Goal: Information Seeking & Learning: Compare options

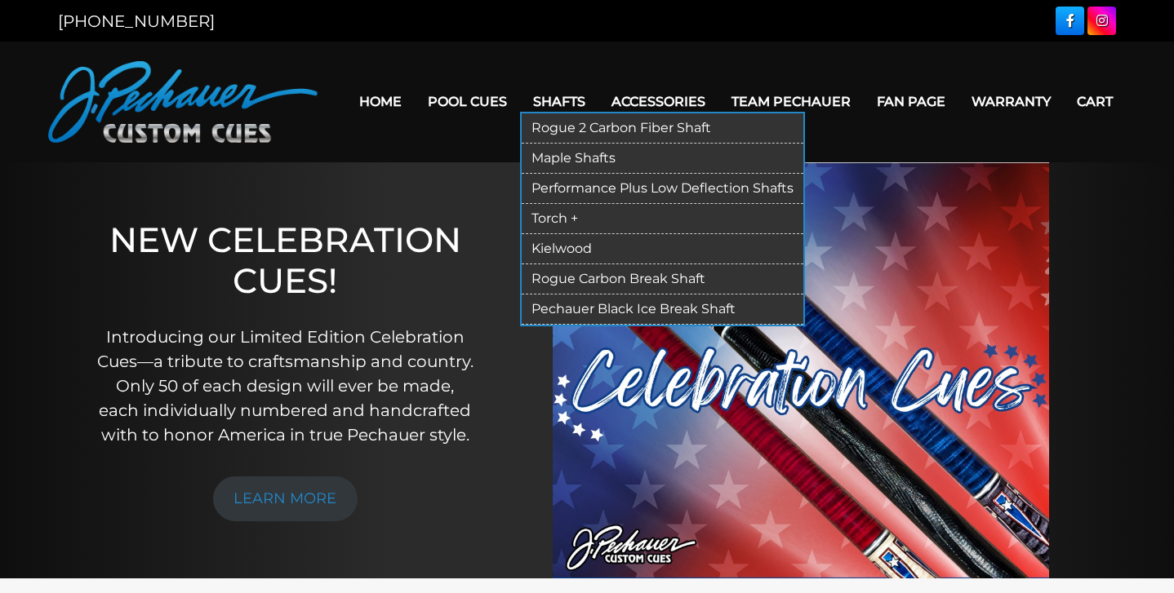
click at [531, 248] on link "Kielwood" at bounding box center [662, 249] width 282 height 30
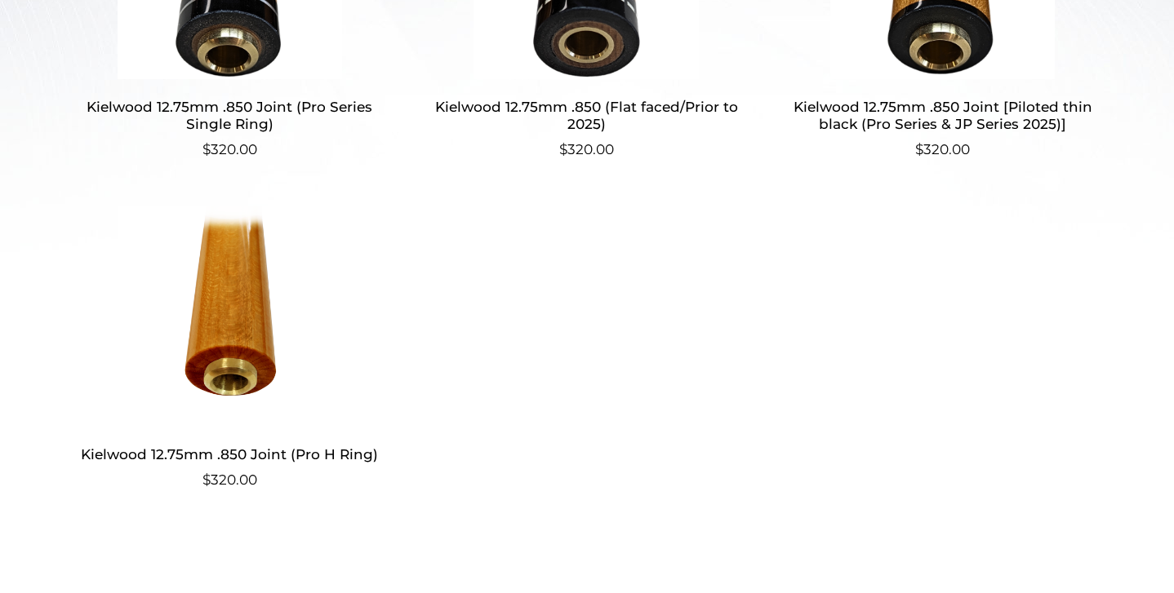
scroll to position [383, 0]
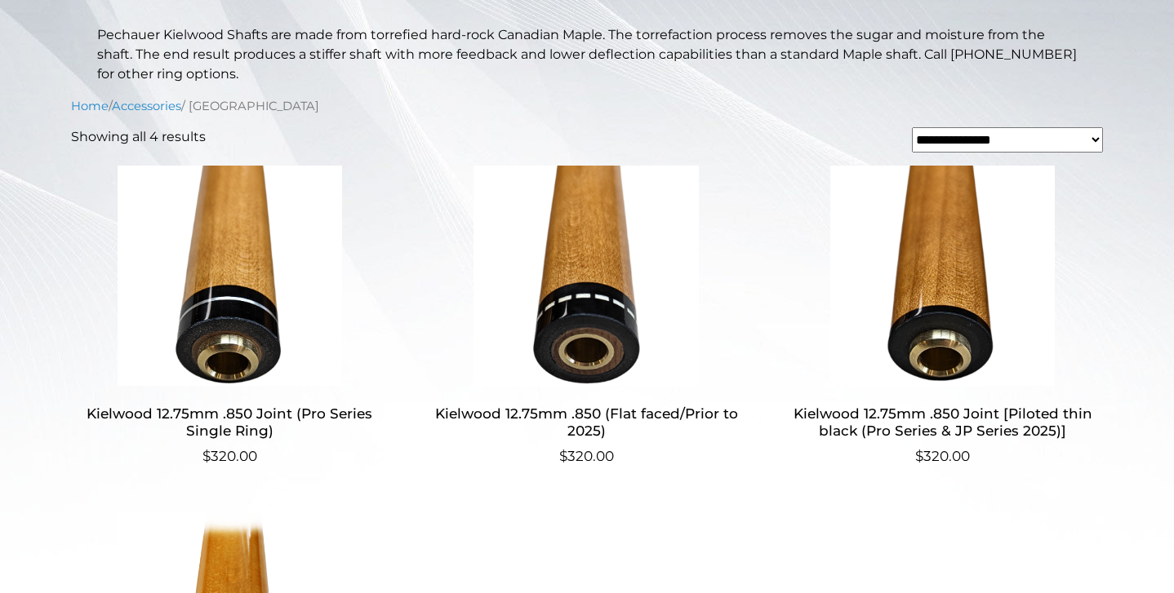
click at [579, 415] on h2 "Kielwood 12.75mm .850 (Flat faced/Prior to 2025)" at bounding box center [586, 422] width 317 height 47
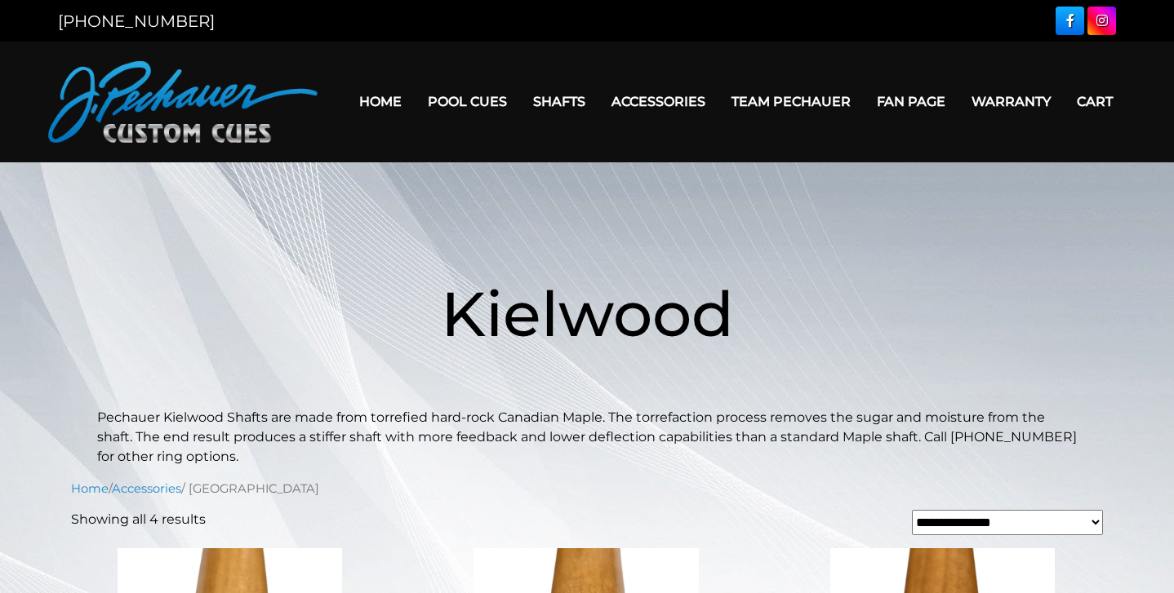
scroll to position [0, 0]
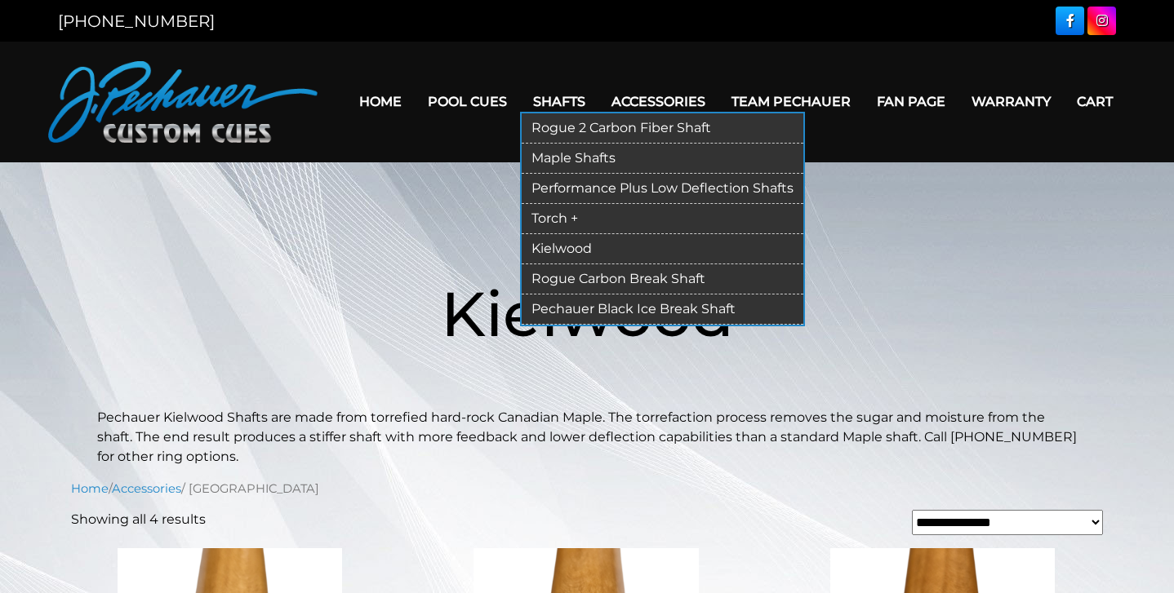
click at [538, 214] on link "Torch +" at bounding box center [662, 219] width 282 height 30
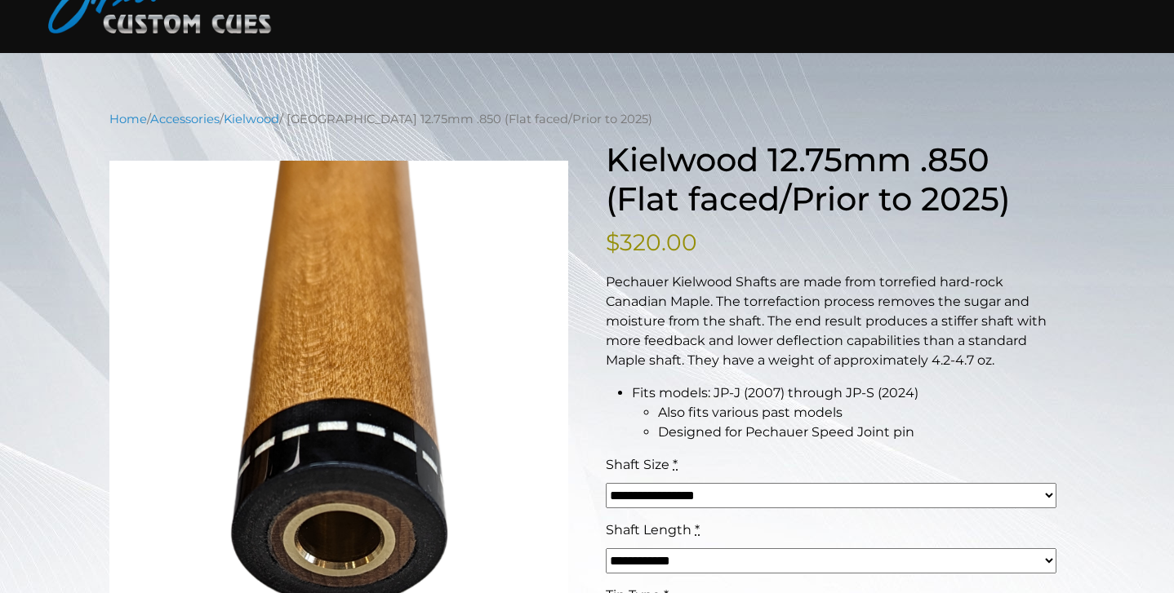
scroll to position [100, 0]
